Goal: Find specific page/section: Find specific page/section

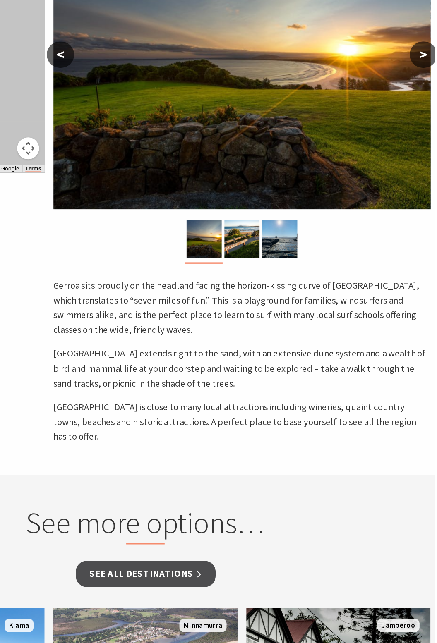
scroll to position [67, 0]
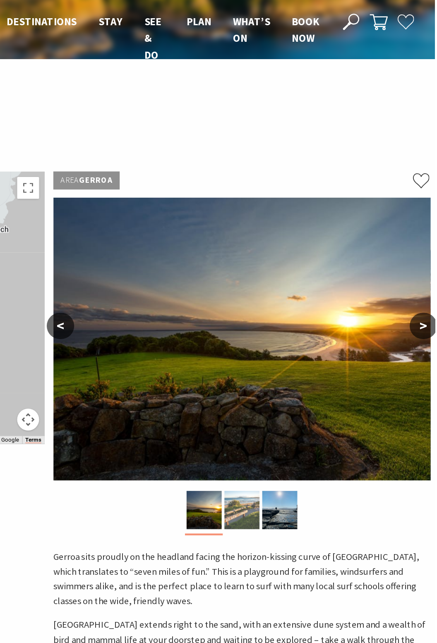
click at [297, 387] on img at bounding box center [291, 385] width 26 height 29
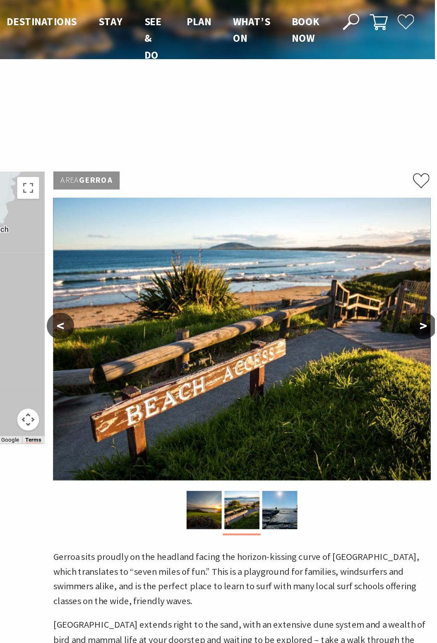
click at [426, 246] on button ">" at bounding box center [428, 246] width 21 height 20
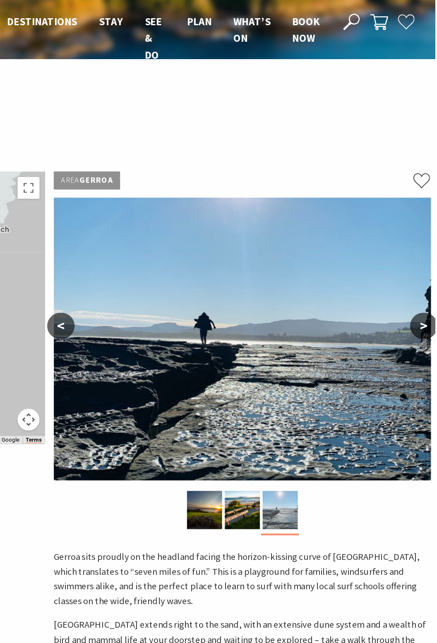
click at [327, 384] on img at bounding box center [320, 385] width 26 height 29
click at [295, 393] on img at bounding box center [291, 385] width 26 height 29
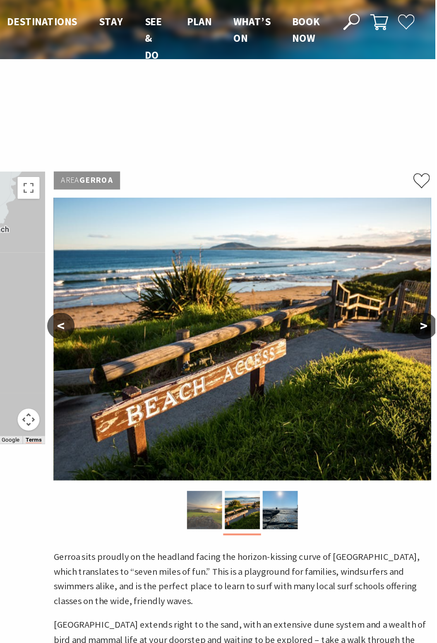
click at [265, 386] on img at bounding box center [262, 385] width 26 height 29
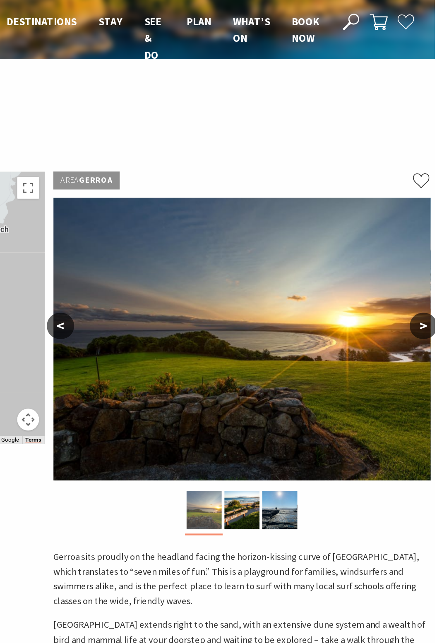
scroll to position [0, 0]
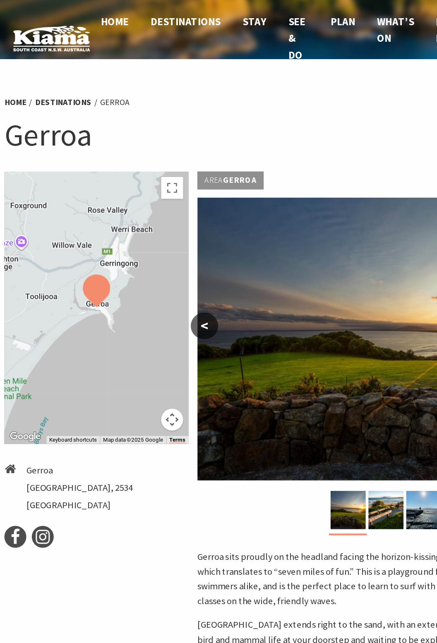
click at [86, 78] on li "Gerroa" at bounding box center [87, 77] width 22 height 10
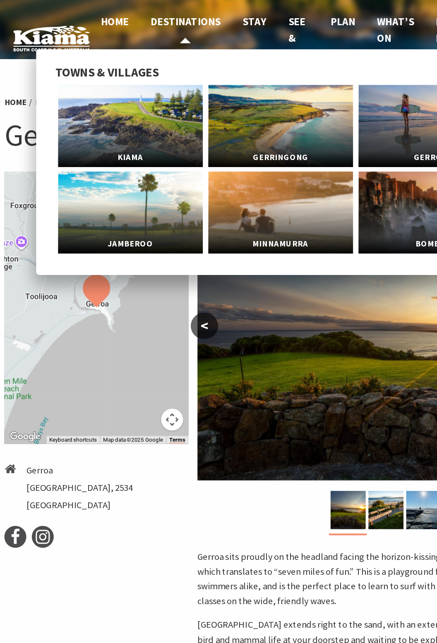
click at [138, 17] on span "Destinations" at bounding box center [140, 16] width 53 height 10
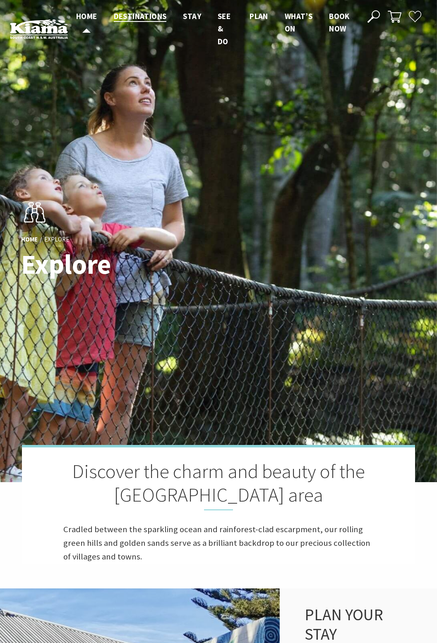
click at [83, 20] on span "Home" at bounding box center [86, 16] width 21 height 10
